Goal: Find specific page/section: Find specific page/section

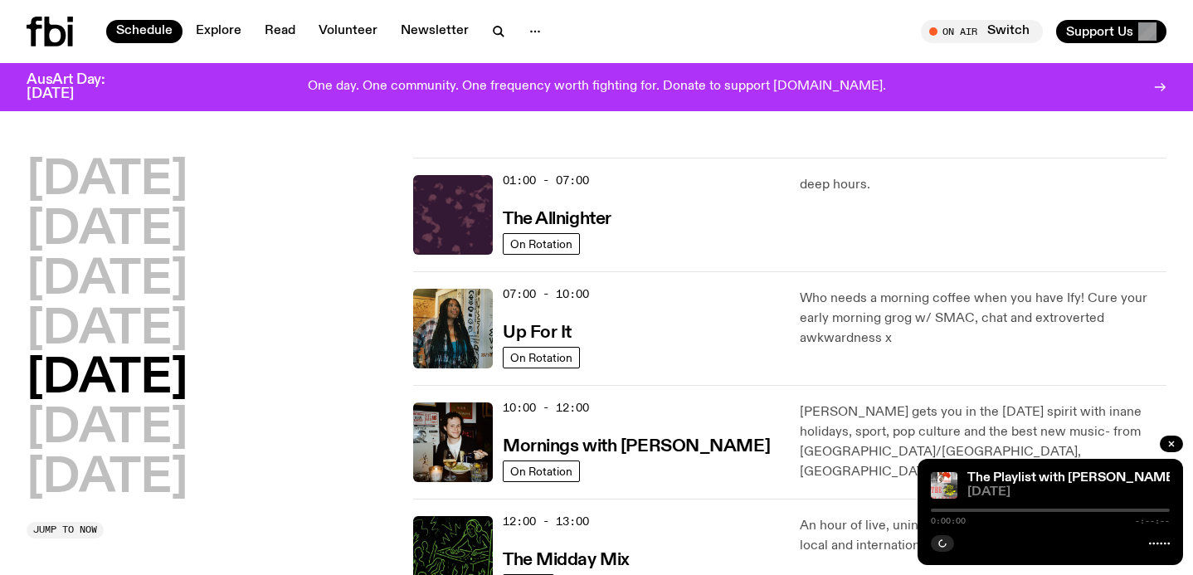
click at [46, 37] on icon at bounding box center [56, 32] width 22 height 30
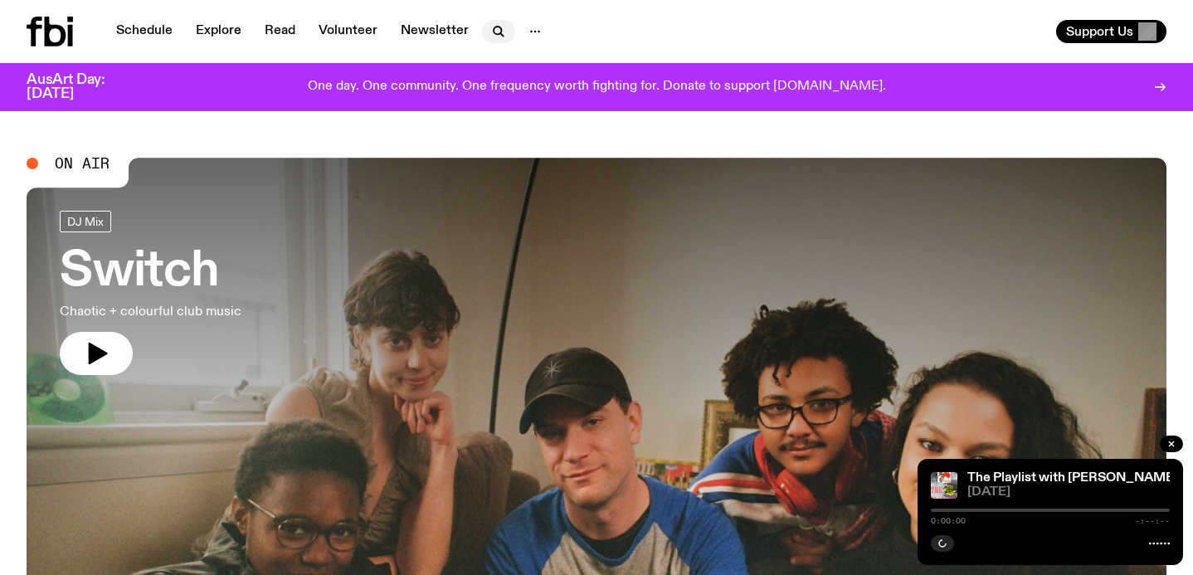
click at [489, 36] on icon "button" at bounding box center [499, 32] width 20 height 20
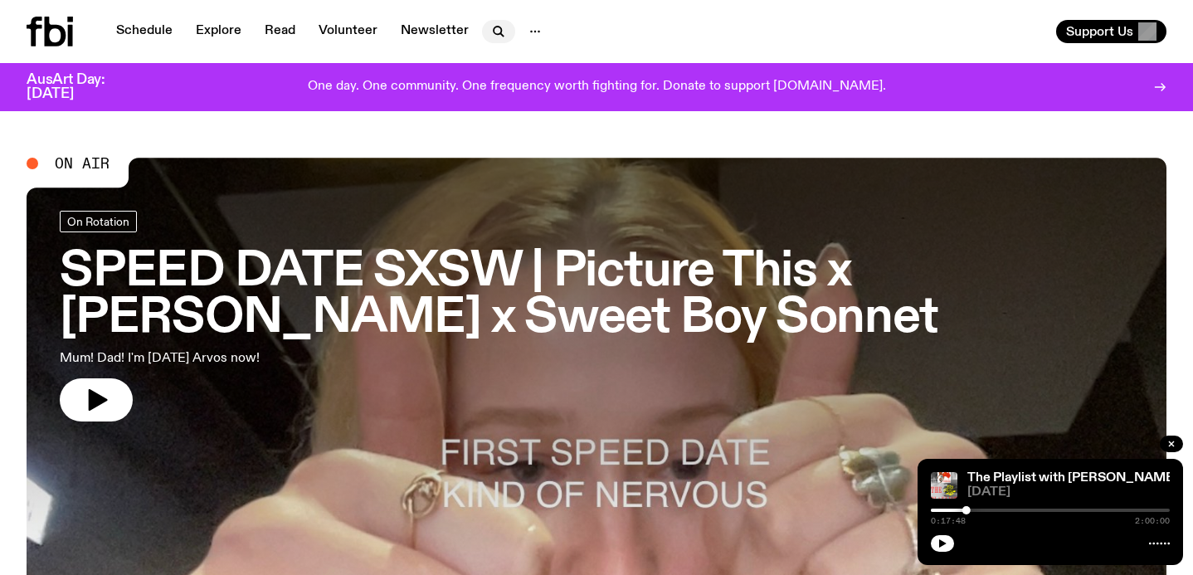
click at [489, 23] on icon "button" at bounding box center [499, 32] width 20 height 20
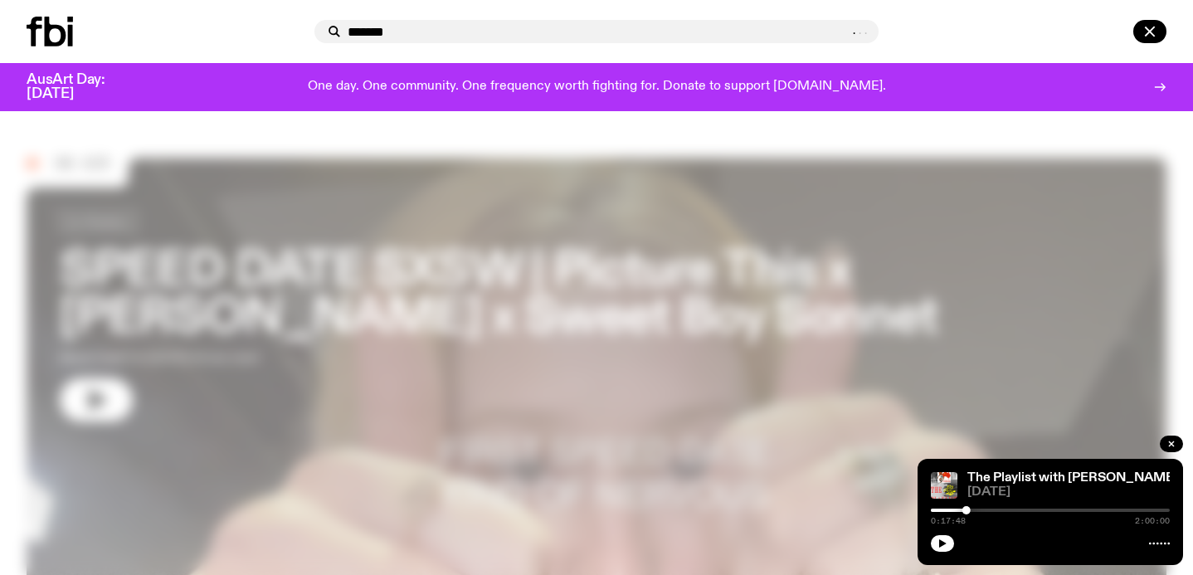
type input "*******"
